Goal: Information Seeking & Learning: Find contact information

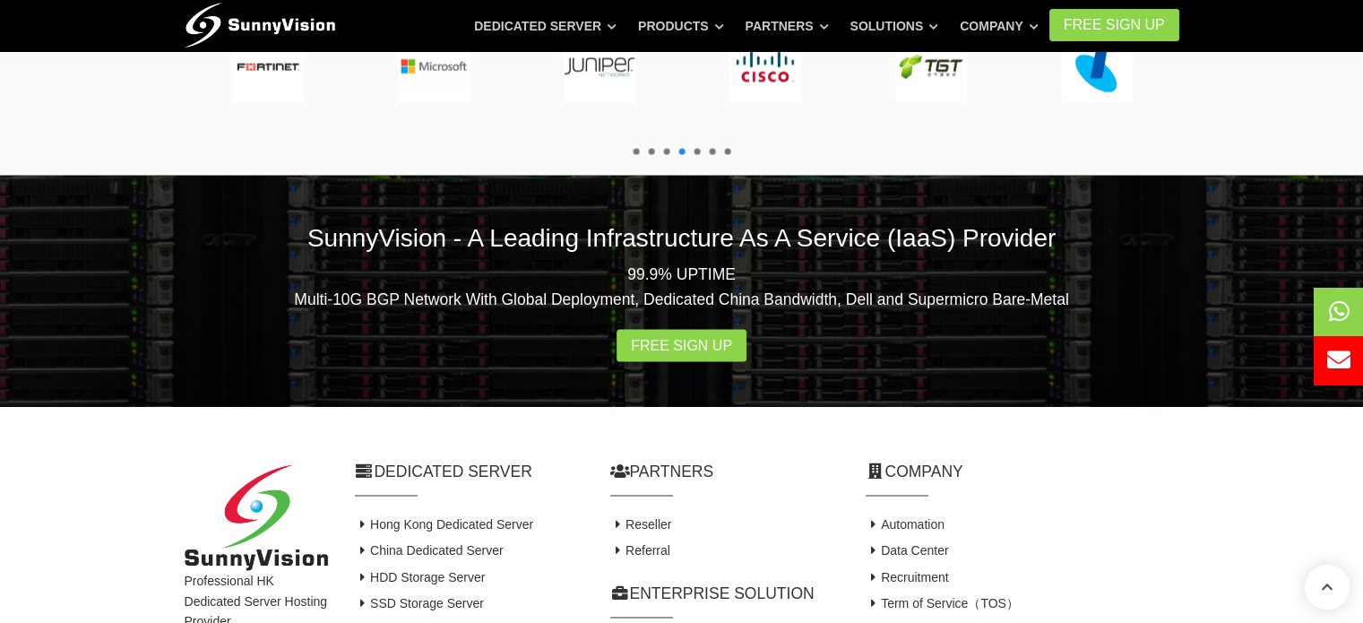
scroll to position [3510, 0]
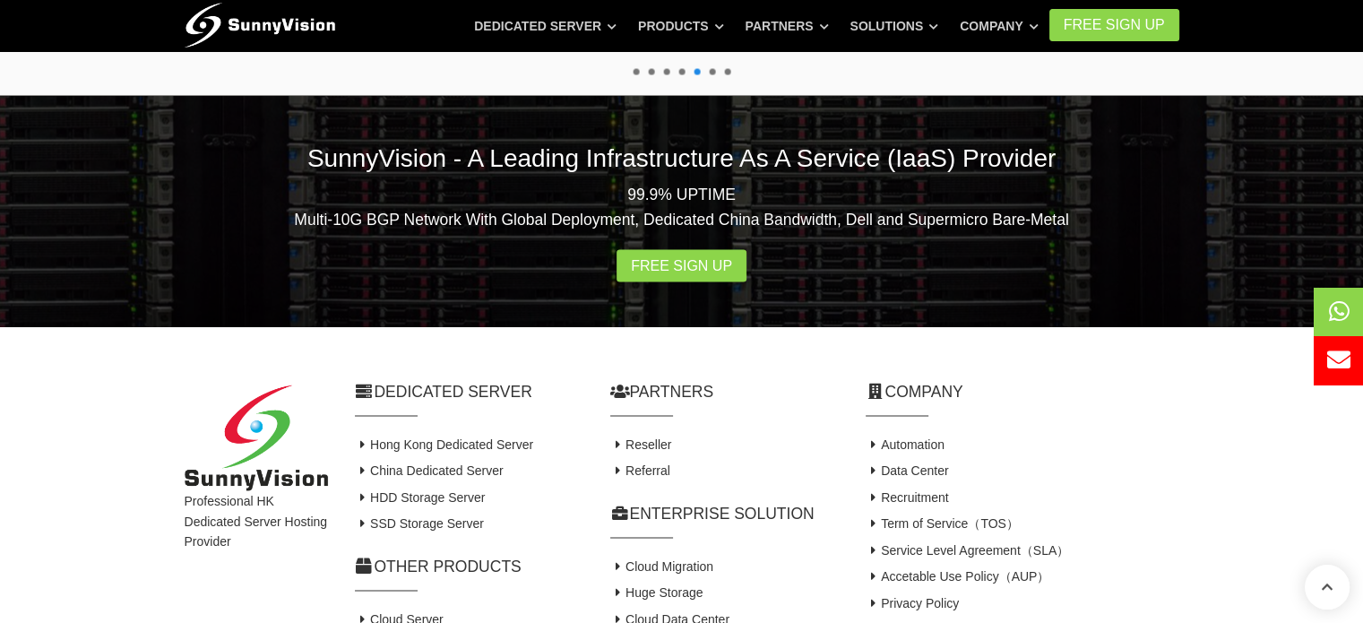
click at [924, 622] on link "Contact Us" at bounding box center [905, 629] width 78 height 14
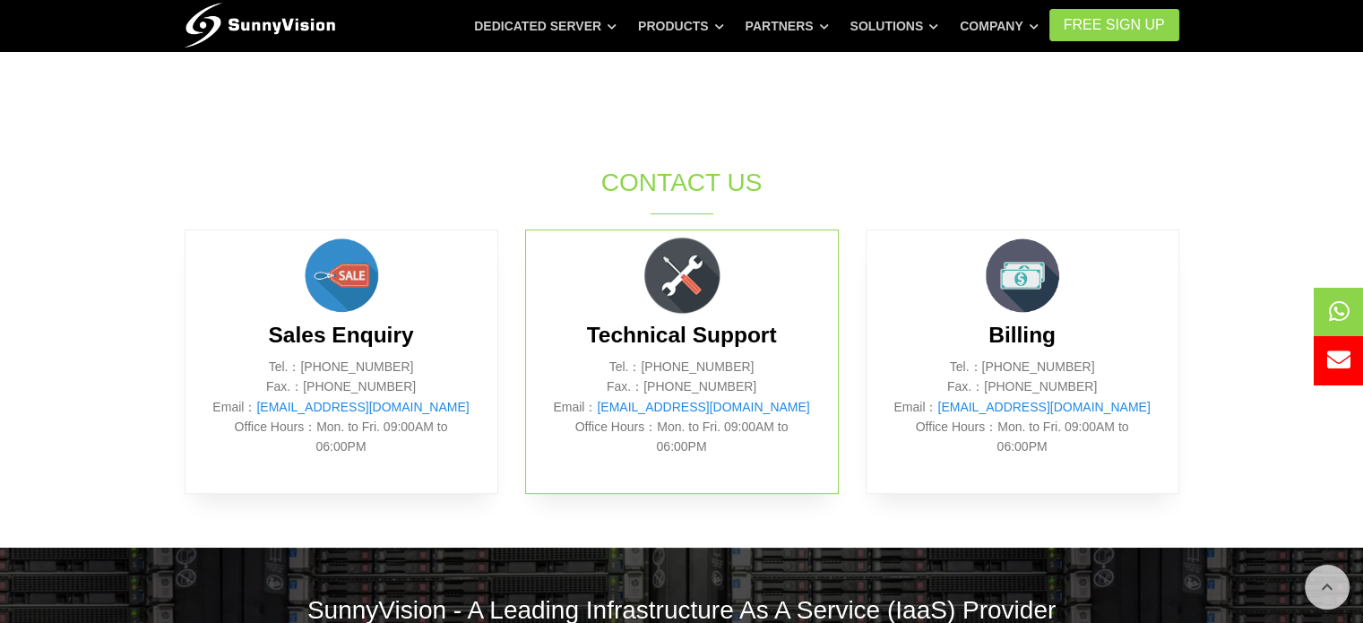
scroll to position [696, 0]
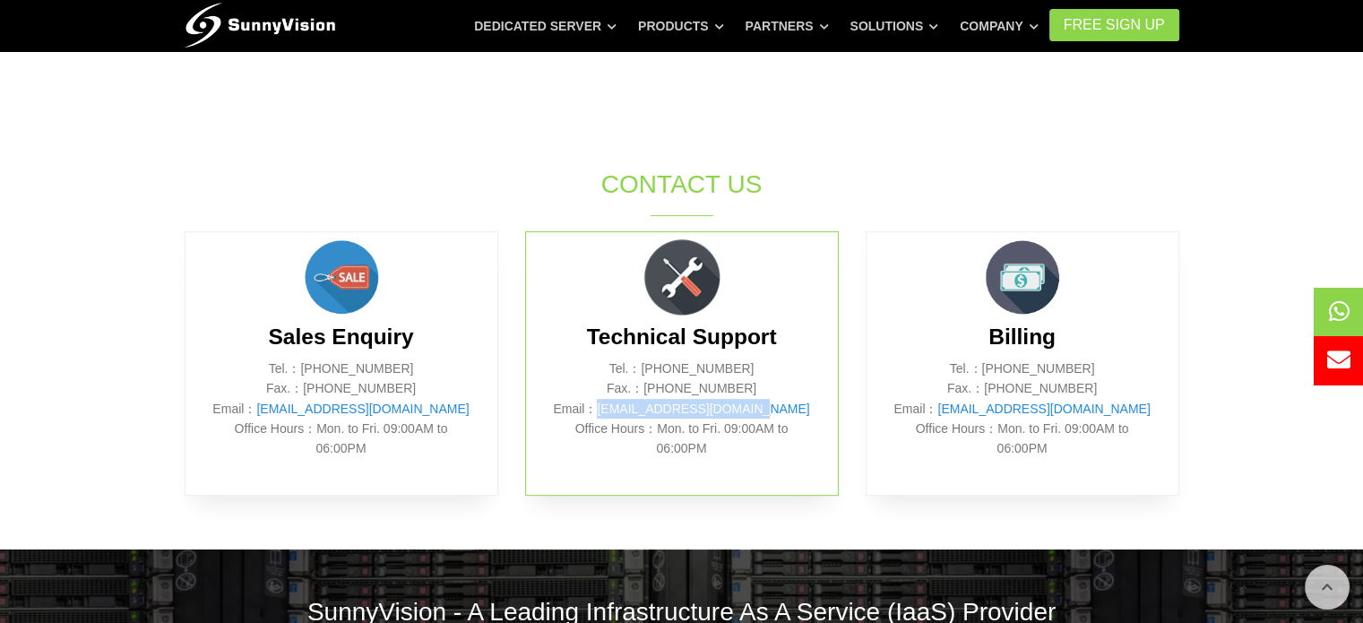
drag, startPoint x: 800, startPoint y: 401, endPoint x: 627, endPoint y: 412, distance: 172.5
click at [627, 412] on p "Tel.：[PHONE_NUMBER] Fax.：[PHONE_NUMBER] Email： [EMAIL_ADDRESS][DOMAIN_NAME] Off…" at bounding box center [682, 409] width 258 height 100
copy link "[EMAIL_ADDRESS][DOMAIN_NAME]"
drag, startPoint x: 764, startPoint y: 365, endPoint x: 651, endPoint y: 366, distance: 112.9
click at [651, 366] on p "Tel.：[PHONE_NUMBER] Fax.：[PHONE_NUMBER] Email： [EMAIL_ADDRESS][DOMAIN_NAME] Off…" at bounding box center [682, 409] width 258 height 100
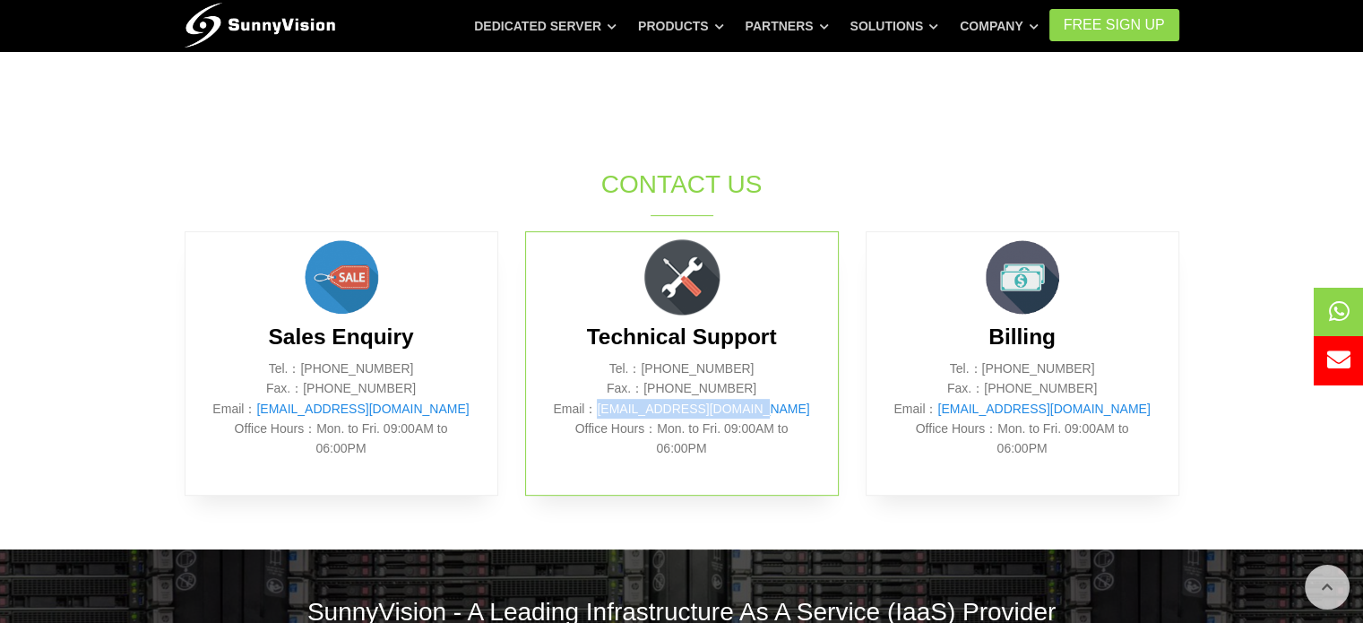
copy p "[PHONE_NUMBER]"
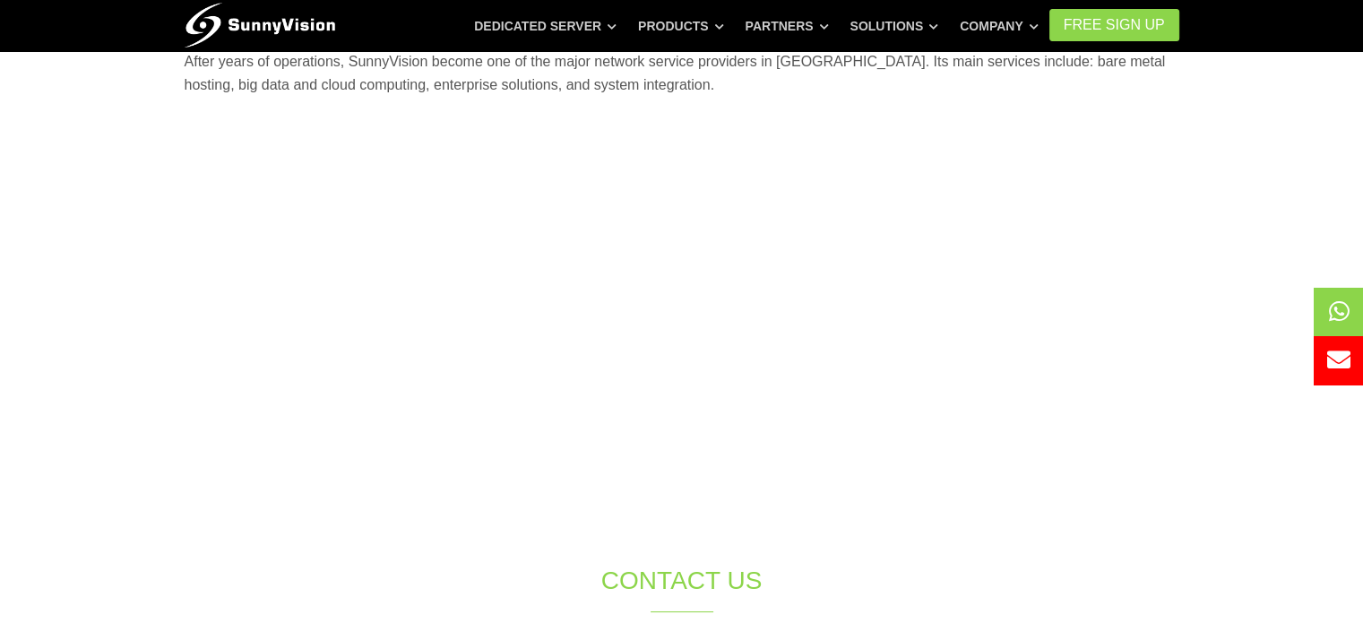
scroll to position [298, 0]
